Goal: Task Accomplishment & Management: Manage account settings

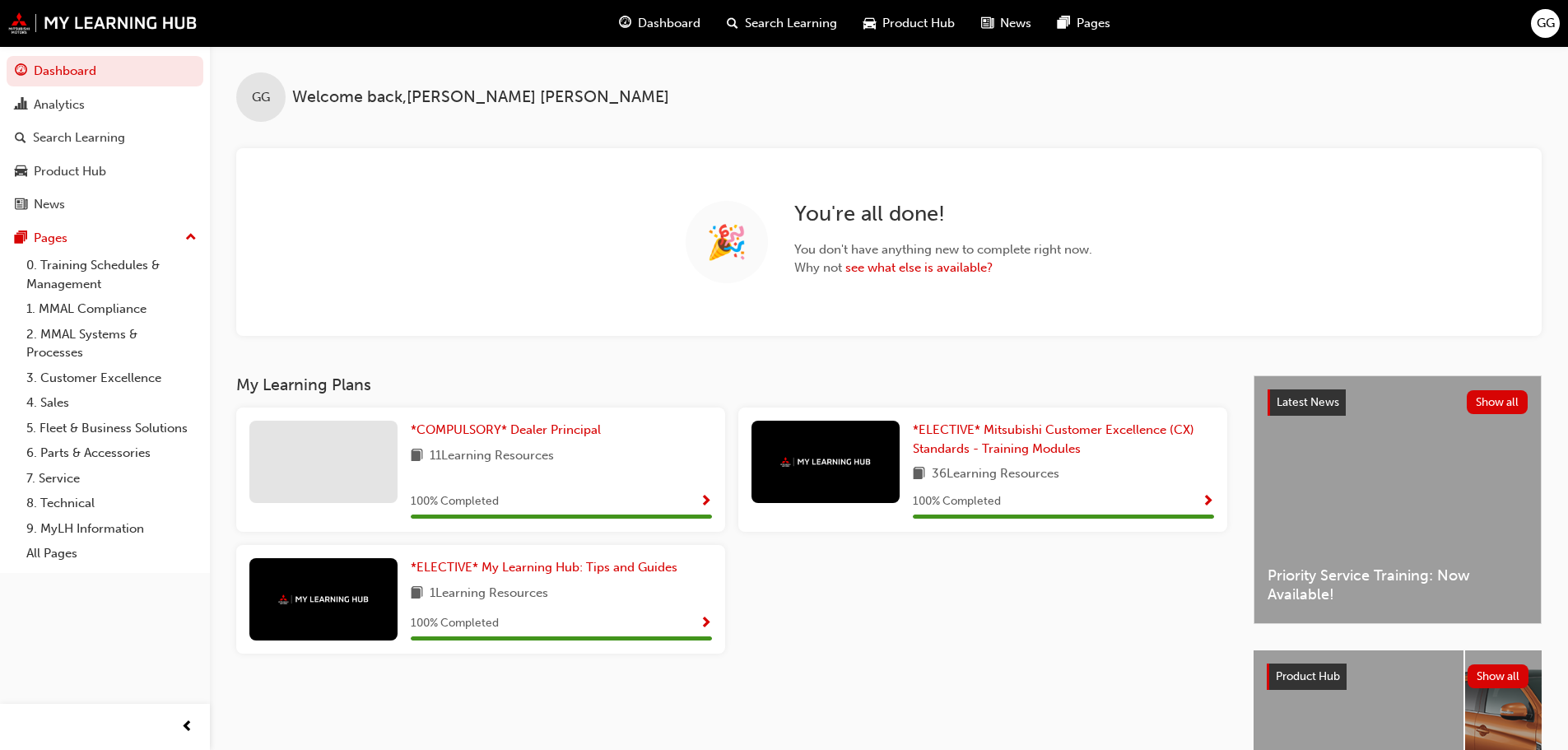
click at [1537, 26] on span "GG" at bounding box center [1545, 23] width 18 height 19
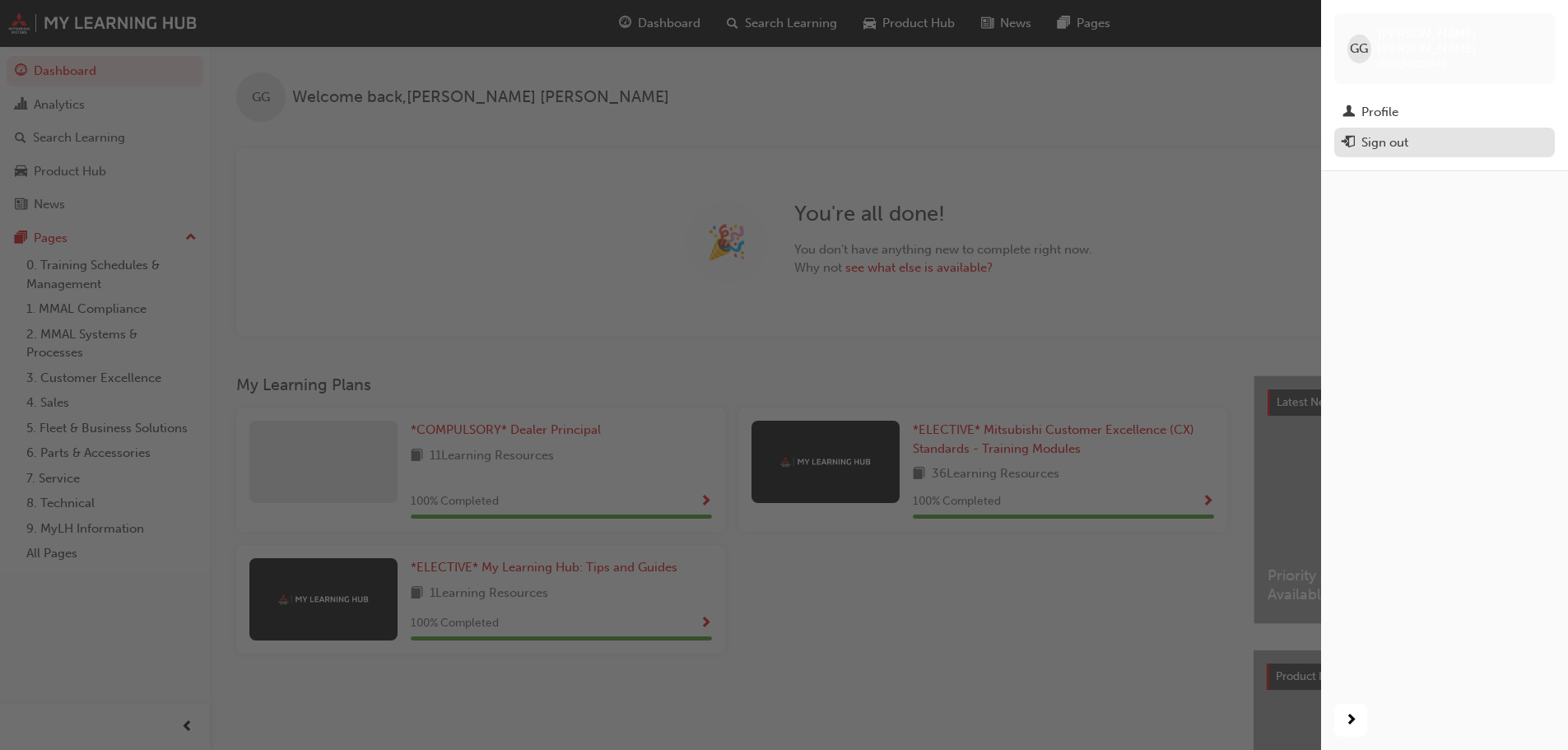
click at [1412, 133] on div "Sign out" at bounding box center [1445, 143] width 204 height 20
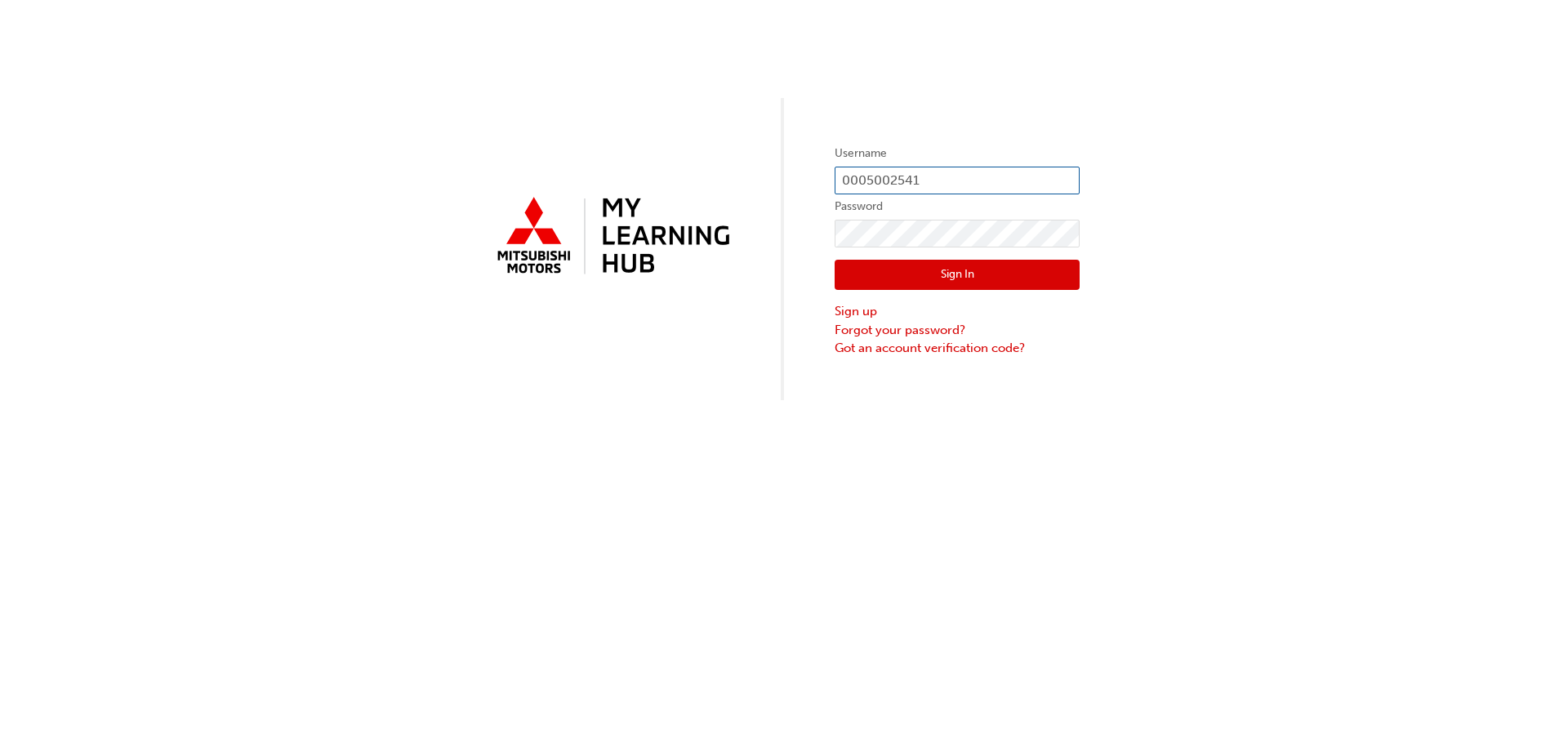
click at [1042, 182] on input "0005002541" at bounding box center [958, 180] width 245 height 28
type input "0005780884"
click at [974, 280] on button "Sign In" at bounding box center [958, 275] width 245 height 31
